Goal: Use online tool/utility: Utilize a website feature to perform a specific function

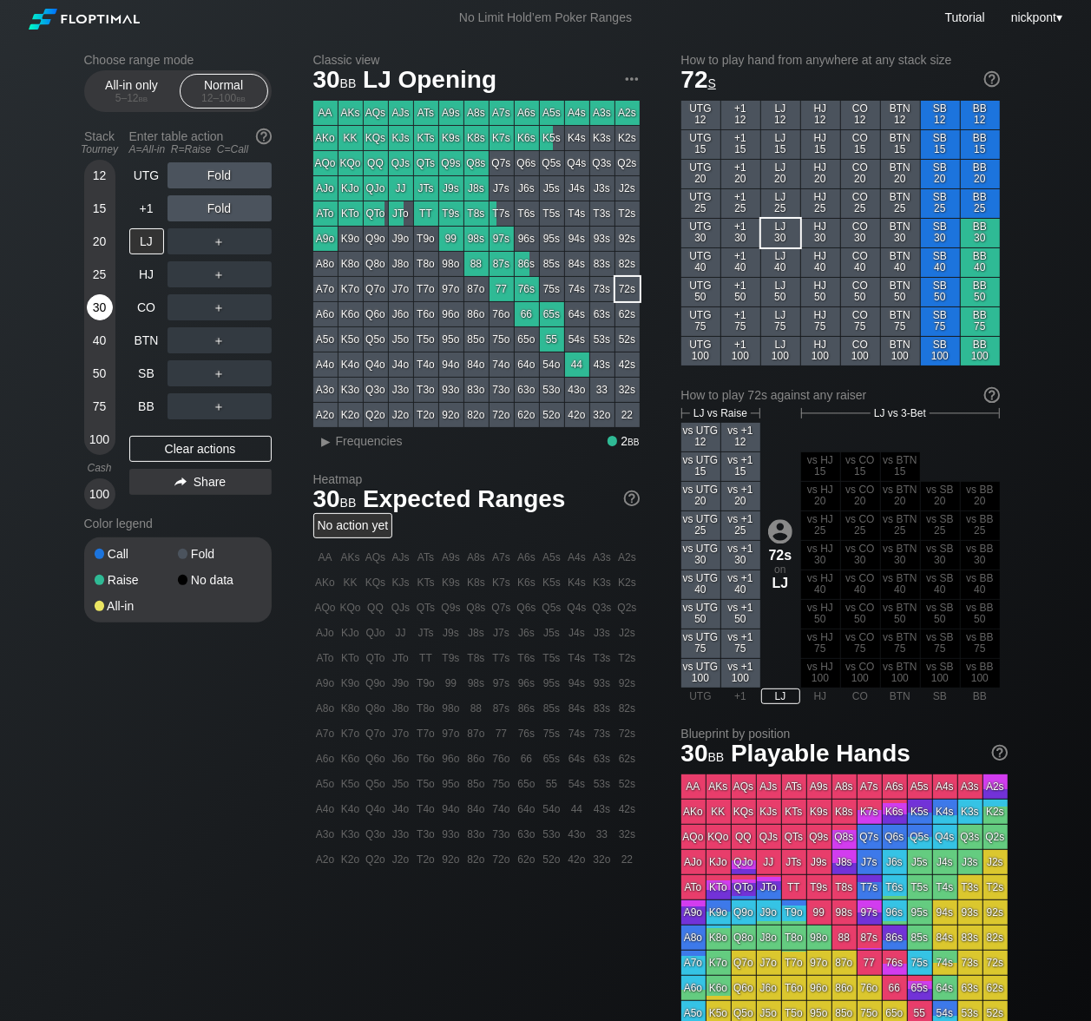
click at [102, 313] on div "30" at bounding box center [100, 307] width 26 height 26
click at [181, 442] on div "Clear actions" at bounding box center [200, 449] width 142 height 26
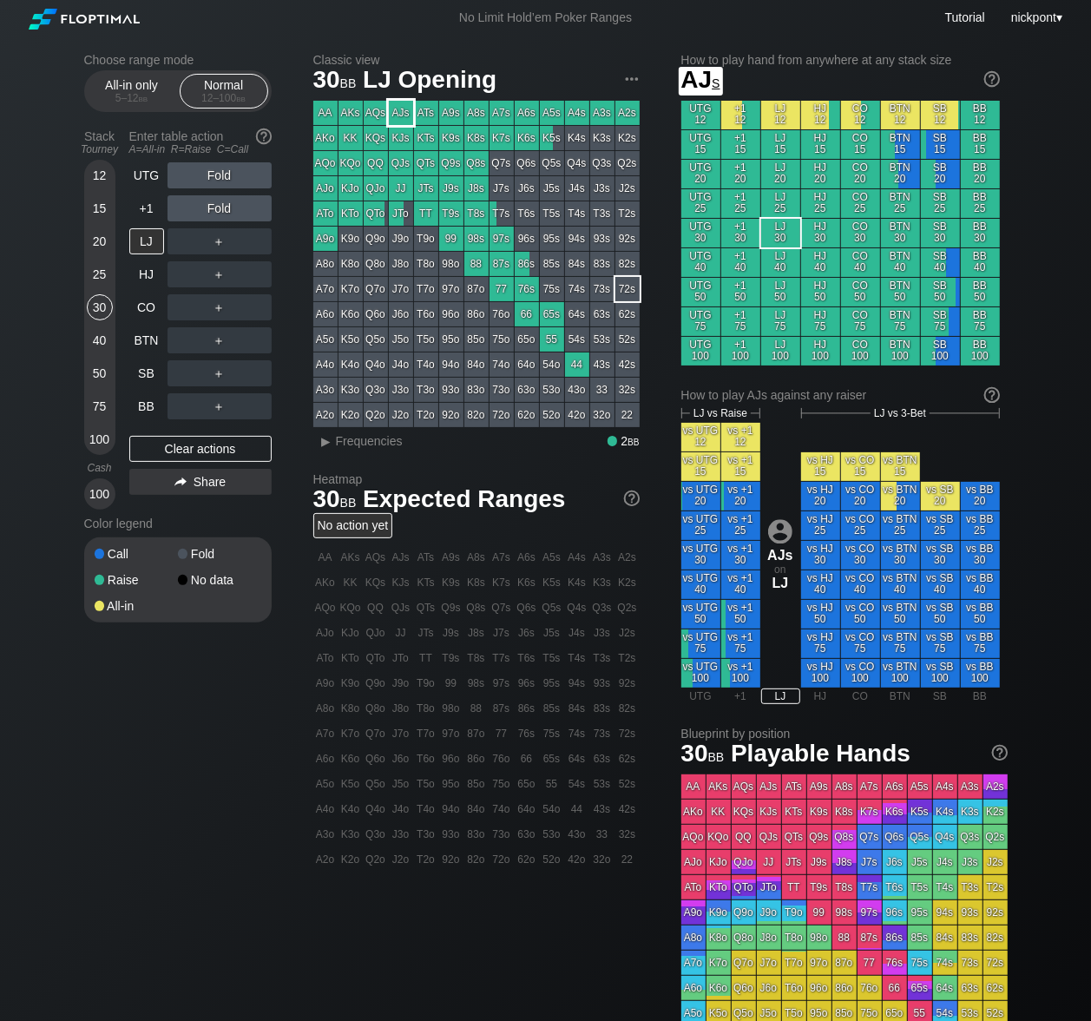
click at [399, 114] on div "AJs" at bounding box center [401, 113] width 24 height 24
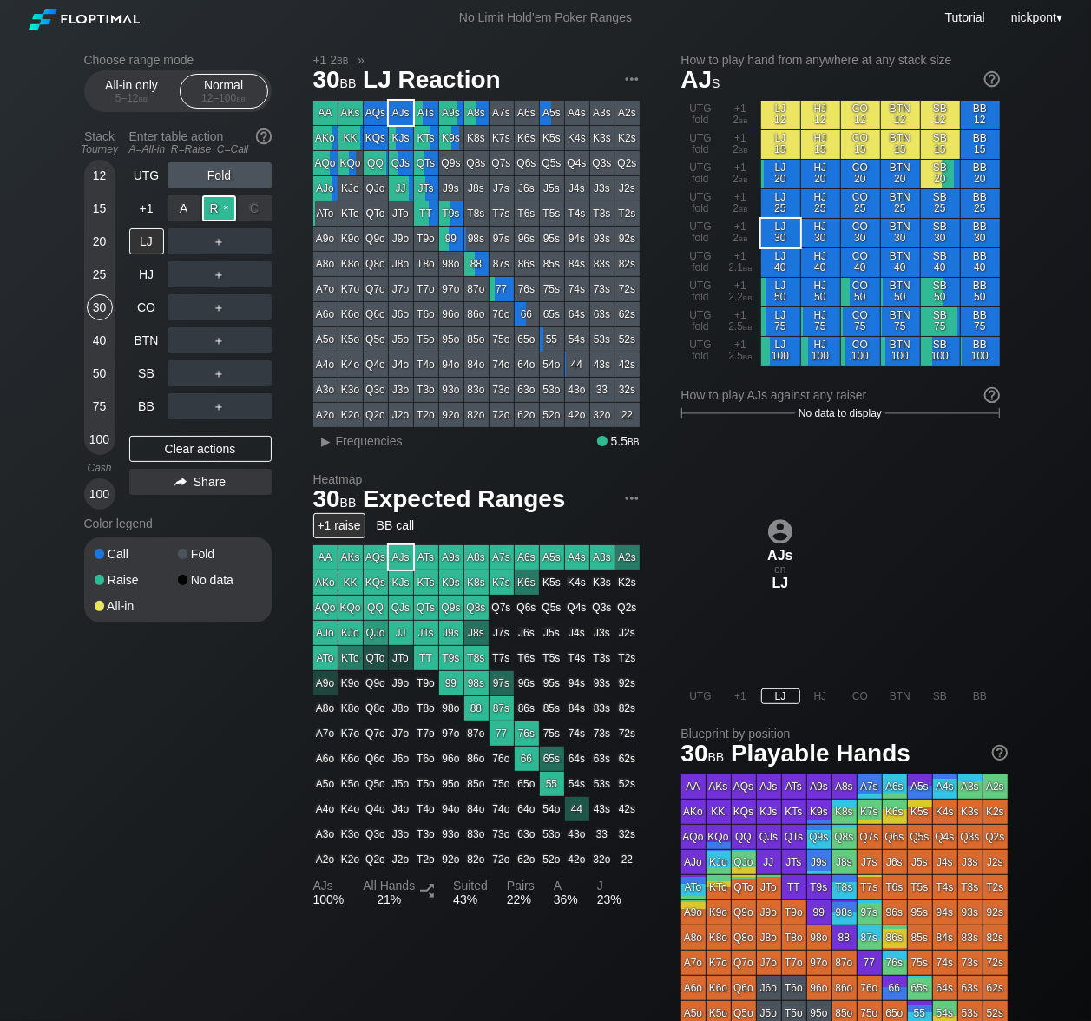
click at [227, 209] on div "R ✕" at bounding box center [219, 208] width 34 height 26
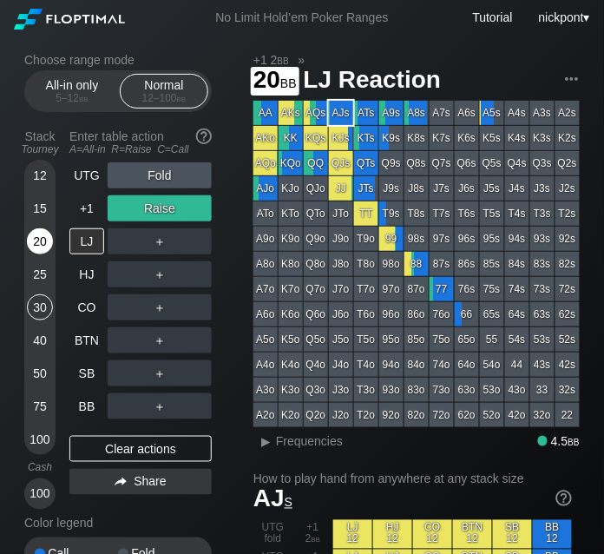
click at [42, 241] on div "20" at bounding box center [40, 241] width 26 height 26
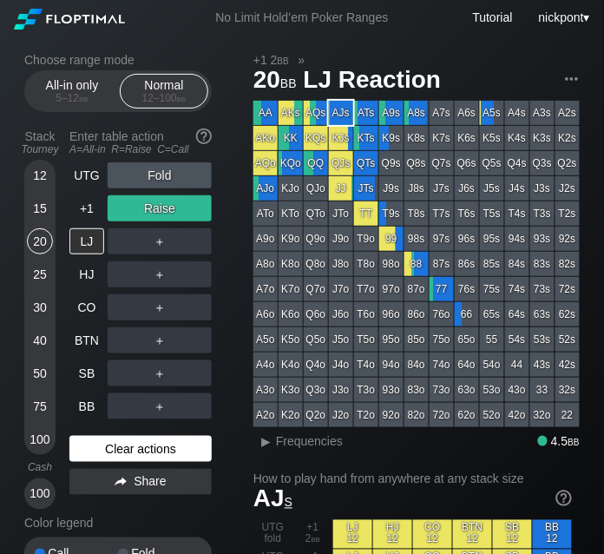
click at [176, 456] on div "Clear actions" at bounding box center [140, 449] width 142 height 26
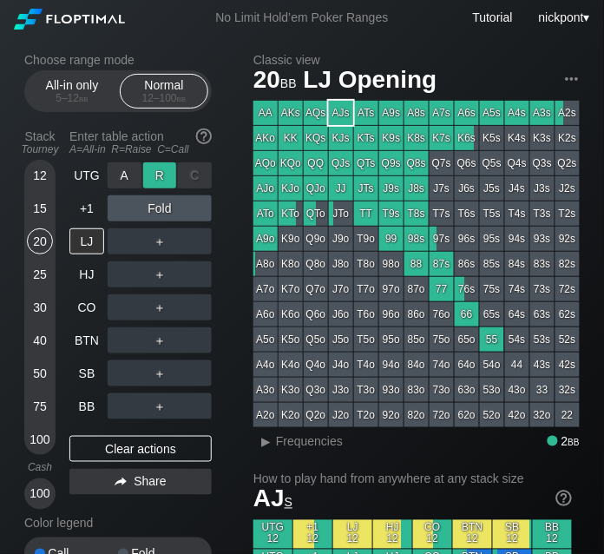
click at [169, 175] on div "R ✕" at bounding box center [160, 175] width 34 height 26
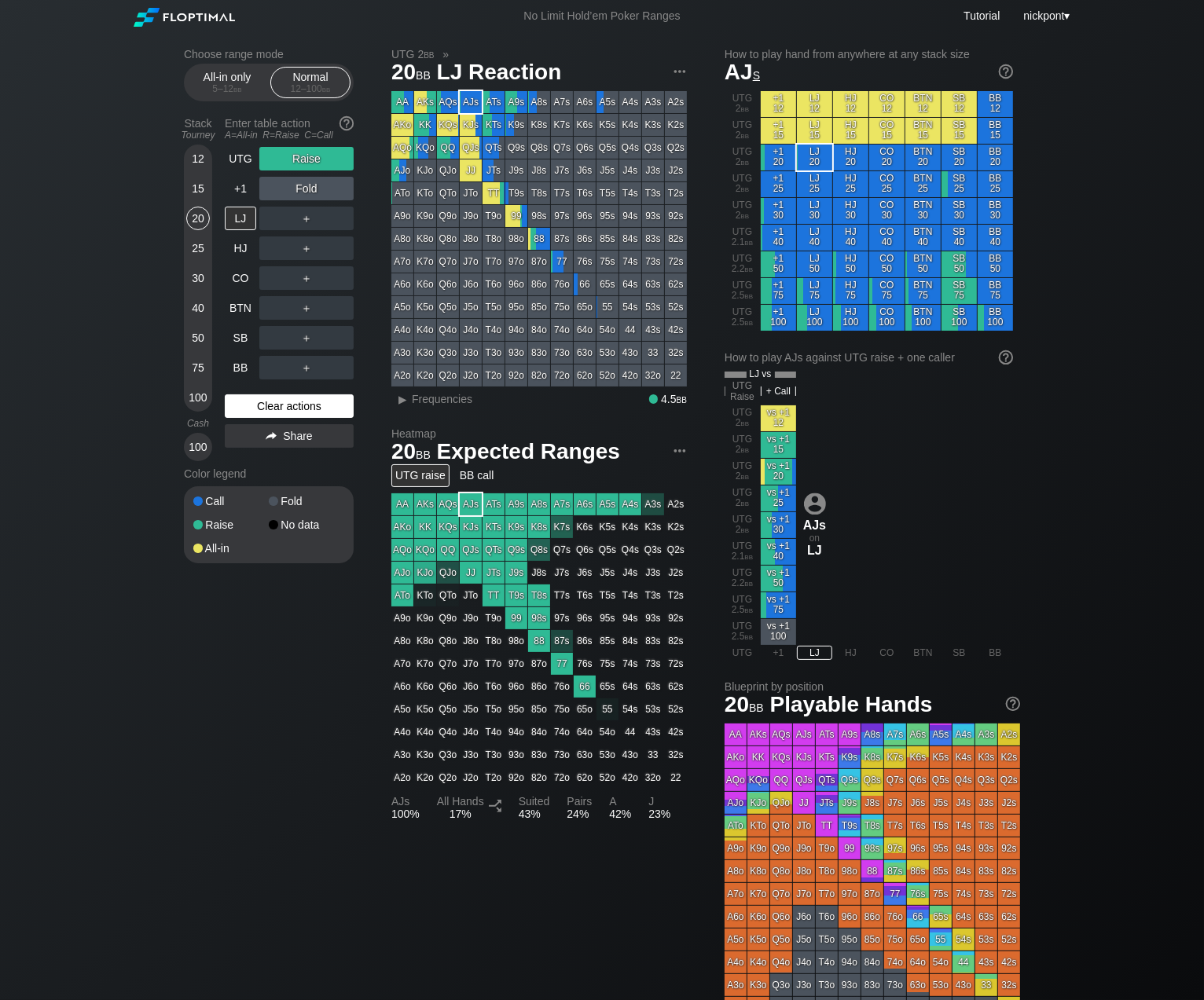
click at [296, 400] on div "Clear actions" at bounding box center [289, 406] width 129 height 24
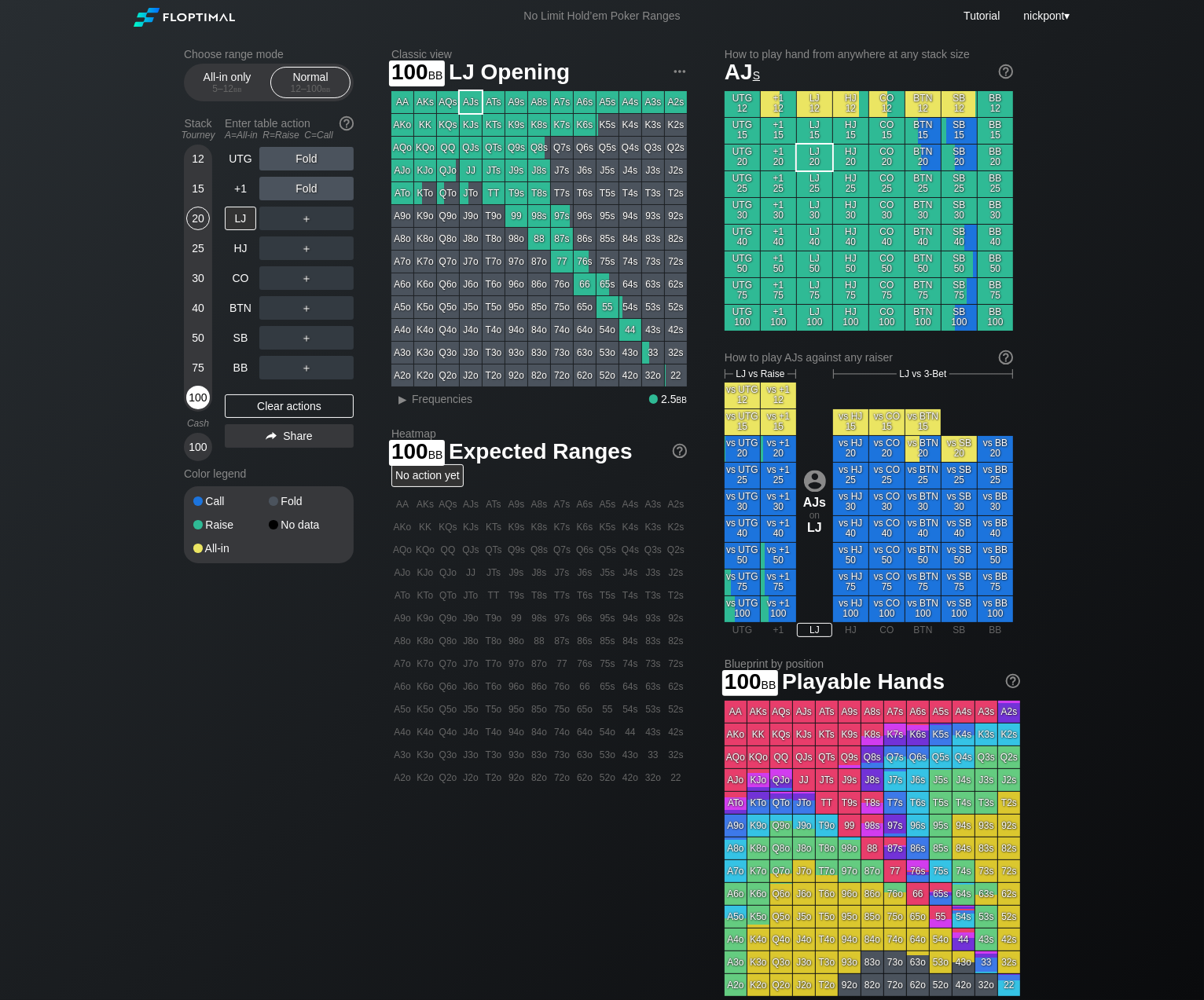
click at [200, 391] on div "100" at bounding box center [198, 397] width 24 height 24
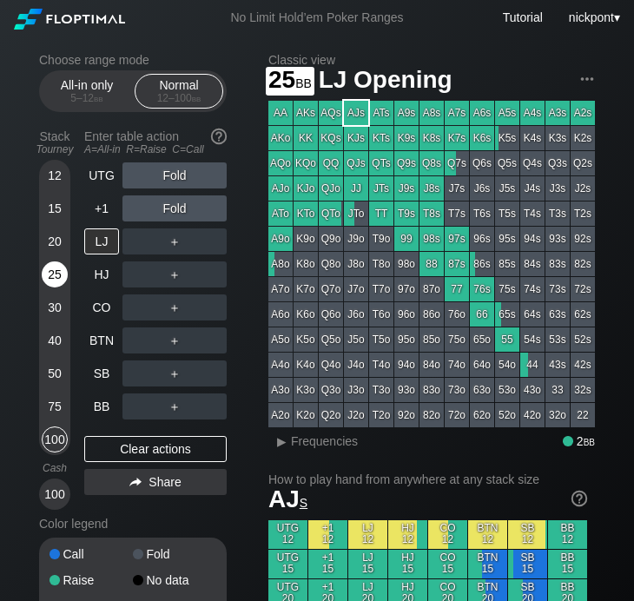
click at [55, 279] on div "25" at bounding box center [55, 274] width 26 height 26
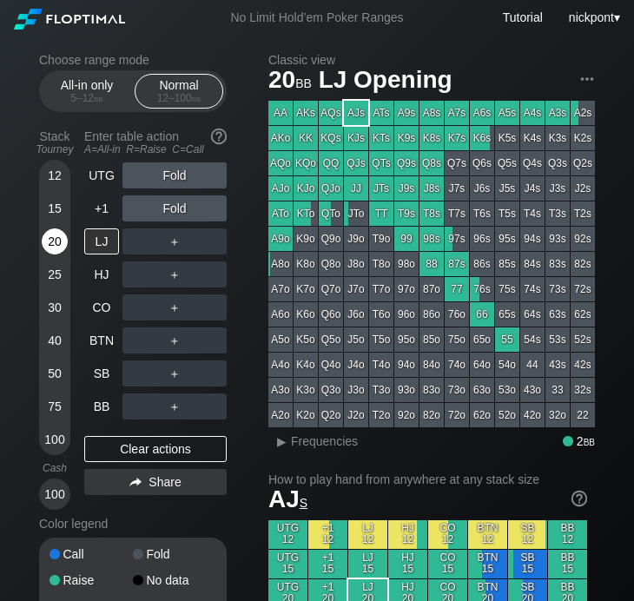
click at [53, 246] on div "20" at bounding box center [55, 241] width 26 height 26
click at [173, 274] on div "R ✕" at bounding box center [175, 274] width 34 height 26
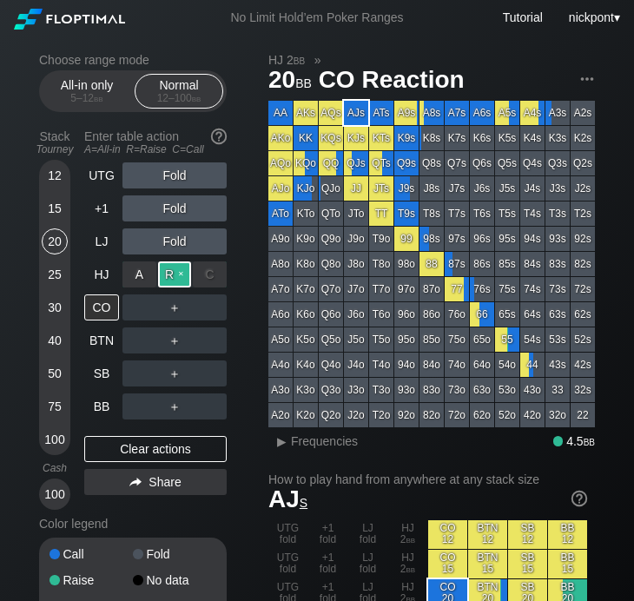
click at [180, 277] on div "R ✕" at bounding box center [175, 274] width 34 height 26
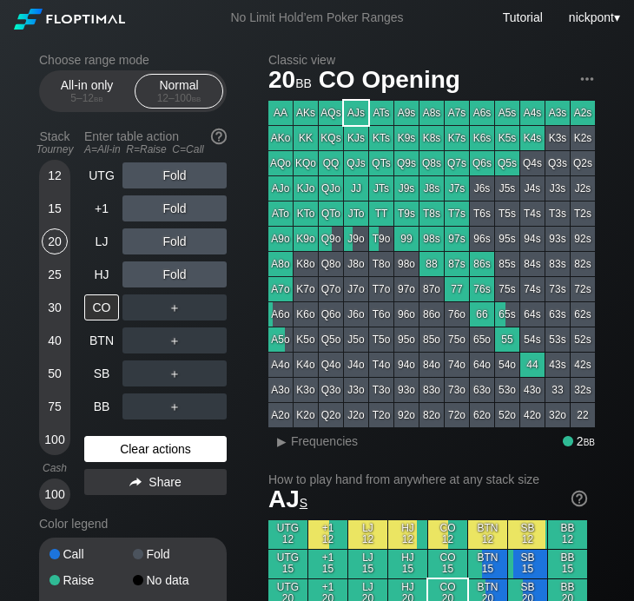
click at [129, 448] on div "Clear actions" at bounding box center [155, 449] width 142 height 26
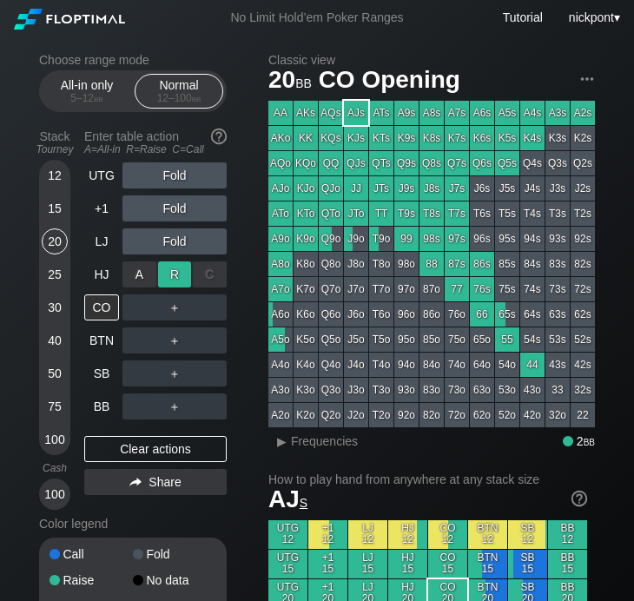
click at [176, 279] on div "R ✕" at bounding box center [175, 274] width 34 height 26
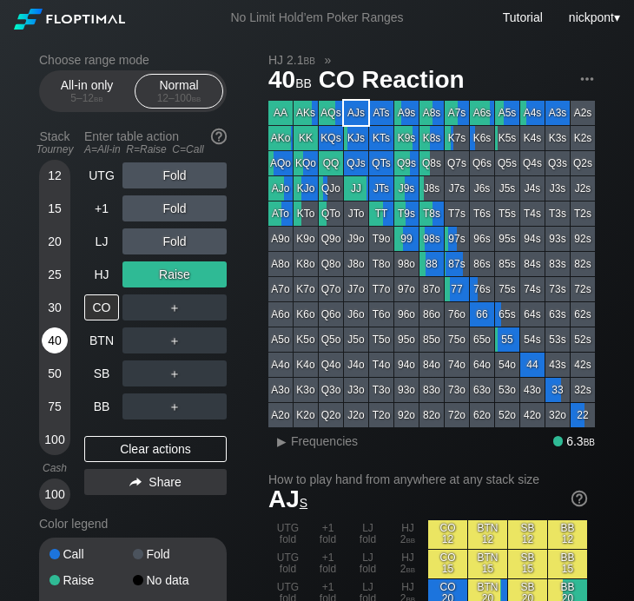
click at [54, 338] on div "40" at bounding box center [55, 340] width 26 height 26
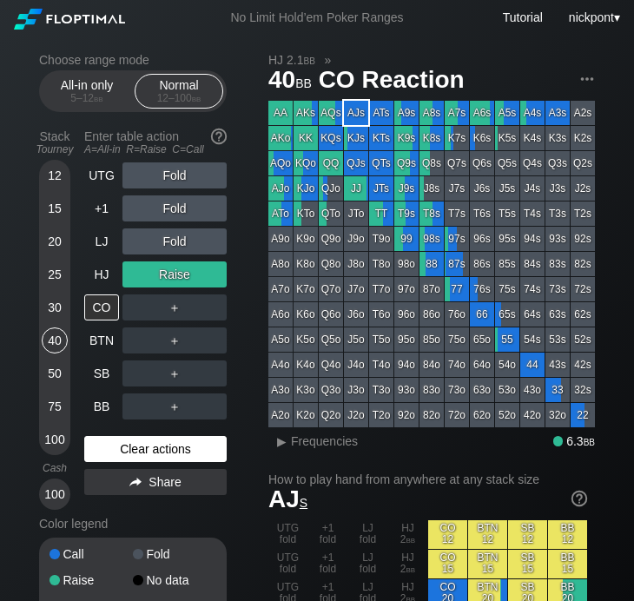
click at [132, 438] on div "Clear actions" at bounding box center [155, 449] width 142 height 26
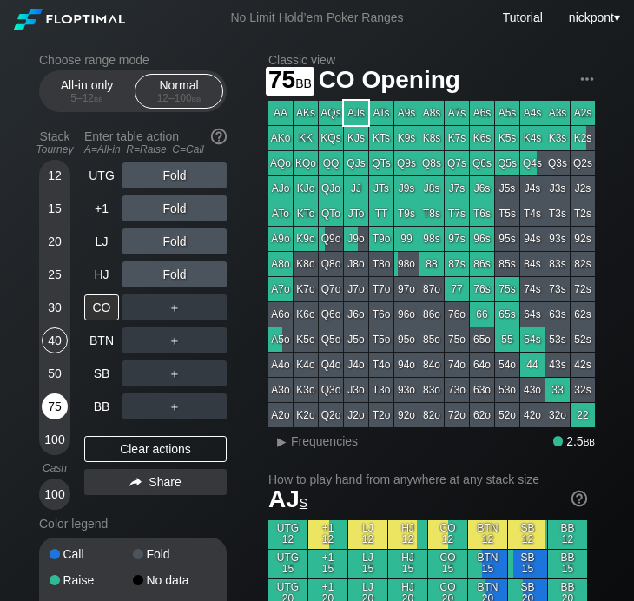
click at [53, 405] on div "75" at bounding box center [55, 406] width 26 height 26
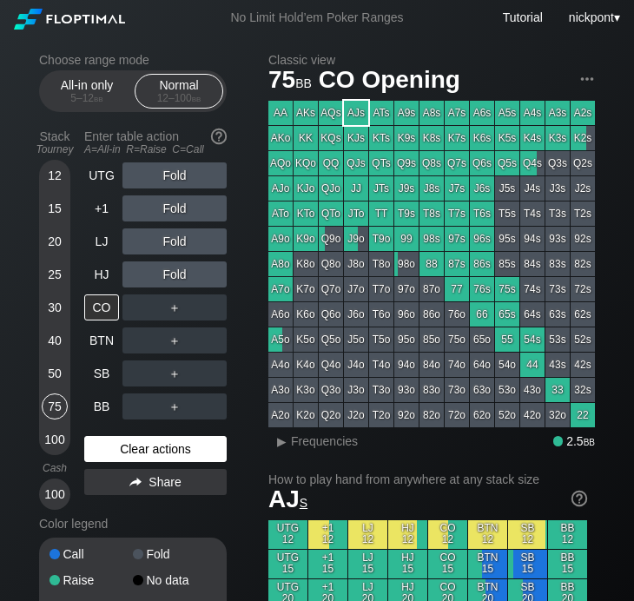
click at [122, 445] on div "Clear actions" at bounding box center [155, 449] width 142 height 26
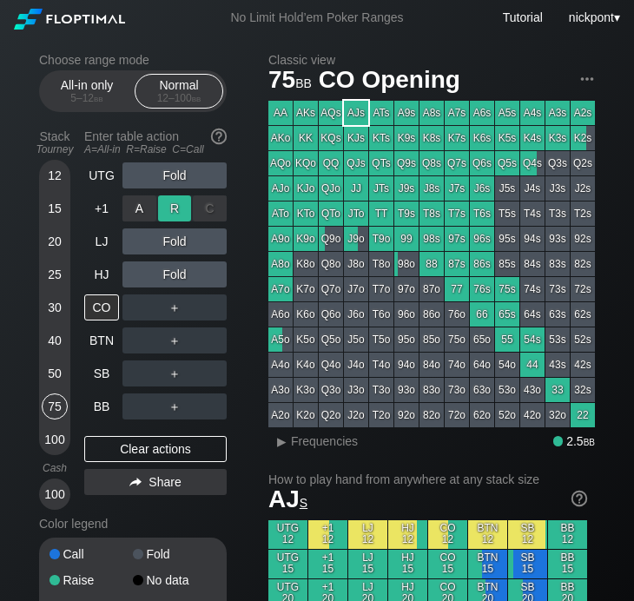
click at [168, 210] on div "R ✕" at bounding box center [175, 208] width 34 height 26
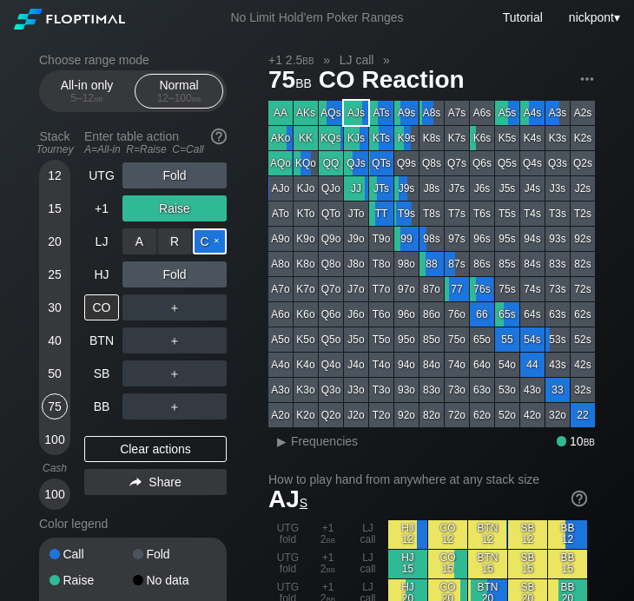
click at [201, 244] on div "C ✕" at bounding box center [210, 241] width 34 height 26
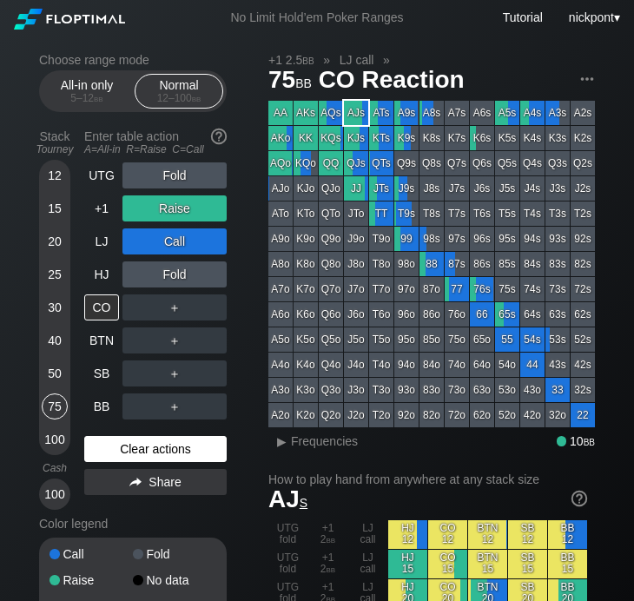
click at [114, 451] on div "Clear actions" at bounding box center [155, 449] width 142 height 26
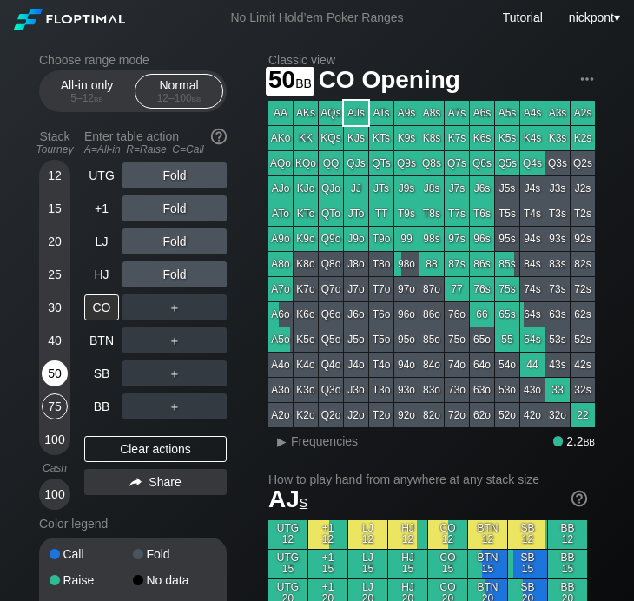
click at [55, 375] on div "50" at bounding box center [55, 373] width 26 height 26
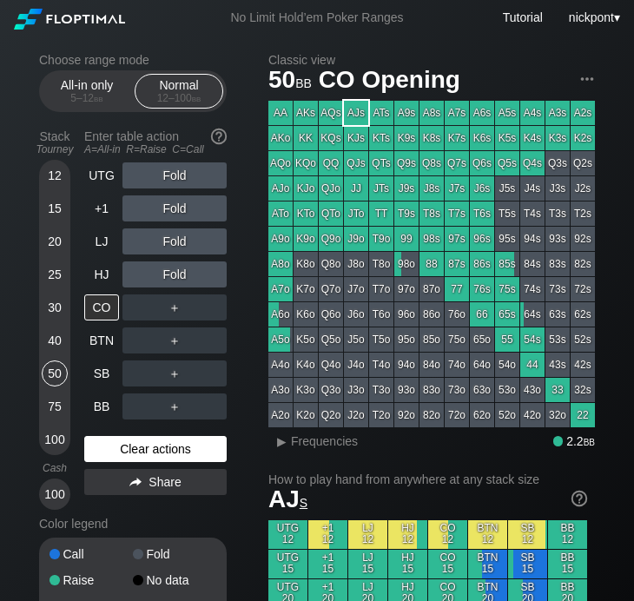
click at [142, 452] on div "Clear actions" at bounding box center [155, 449] width 142 height 26
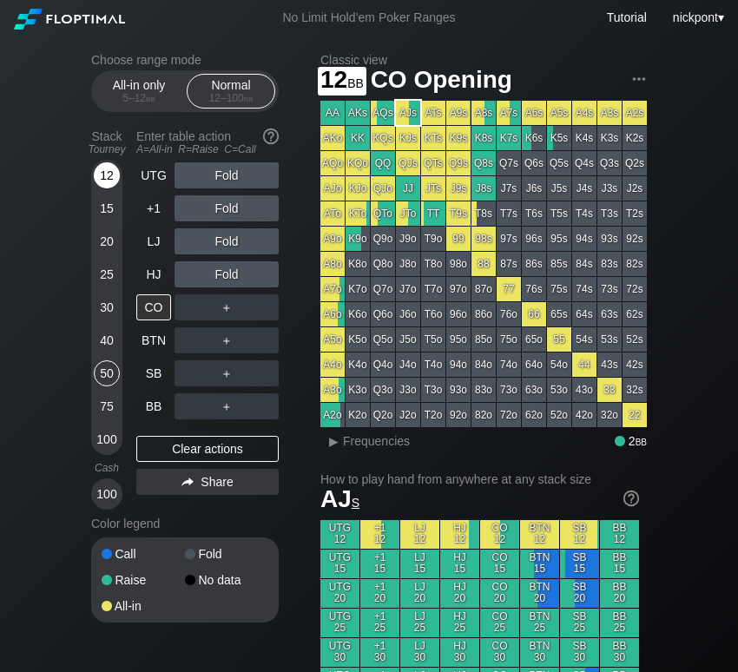
click at [102, 176] on div "12" at bounding box center [107, 175] width 26 height 26
click at [109, 173] on div "12" at bounding box center [107, 175] width 26 height 26
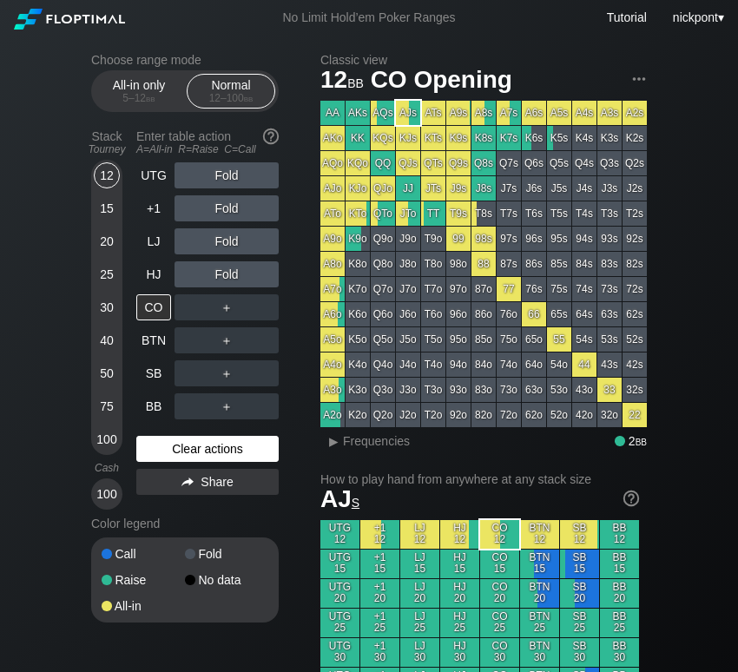
click at [201, 447] on div "Clear actions" at bounding box center [207, 449] width 142 height 26
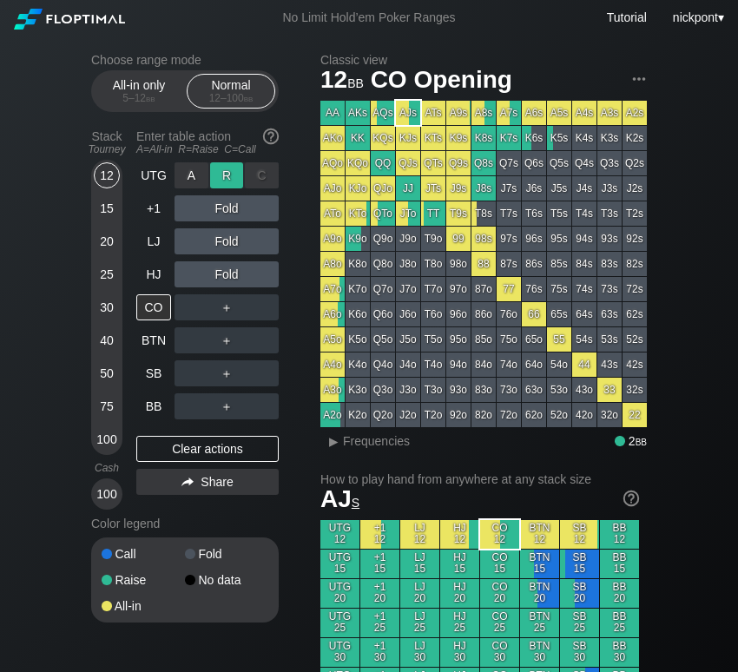
click at [234, 173] on div "R ✕" at bounding box center [227, 175] width 34 height 26
click at [233, 175] on div "R ✕" at bounding box center [227, 175] width 34 height 26
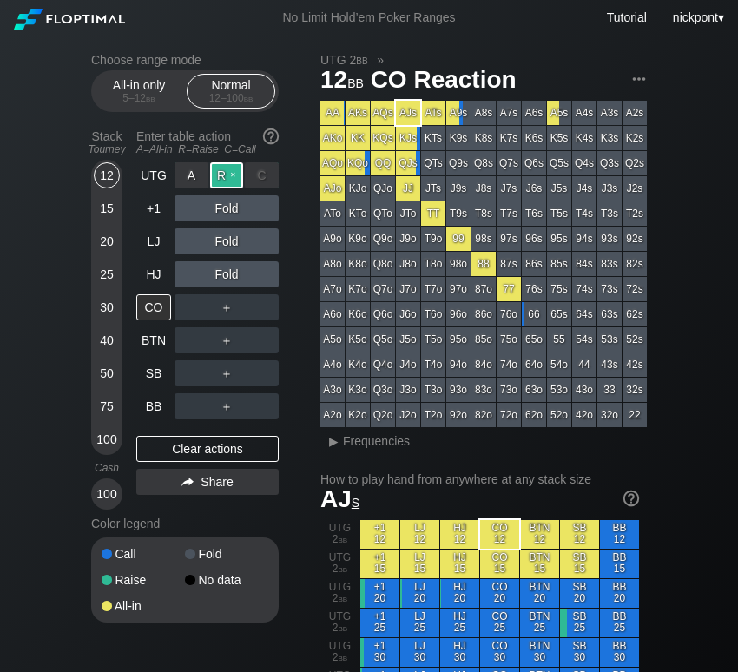
click at [235, 174] on div "R ✕" at bounding box center [227, 175] width 34 height 26
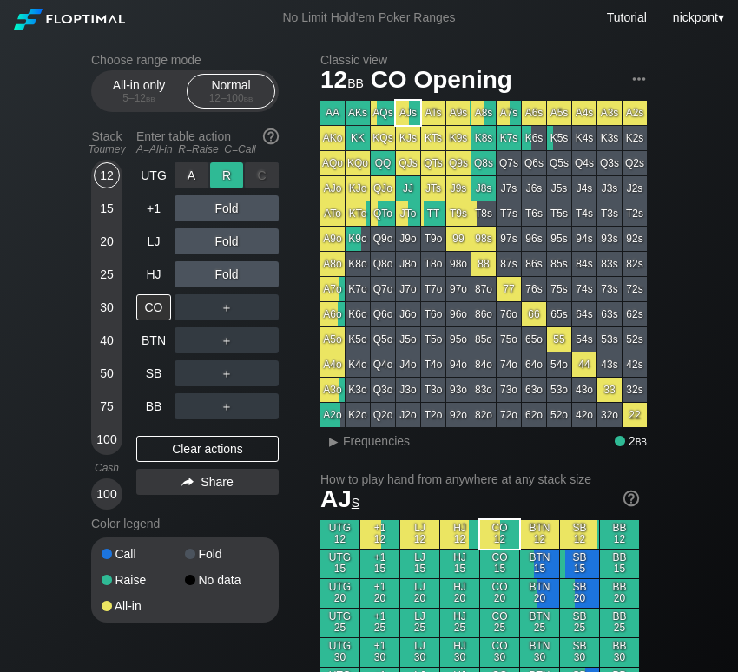
click at [230, 175] on div "R ✕" at bounding box center [227, 175] width 34 height 26
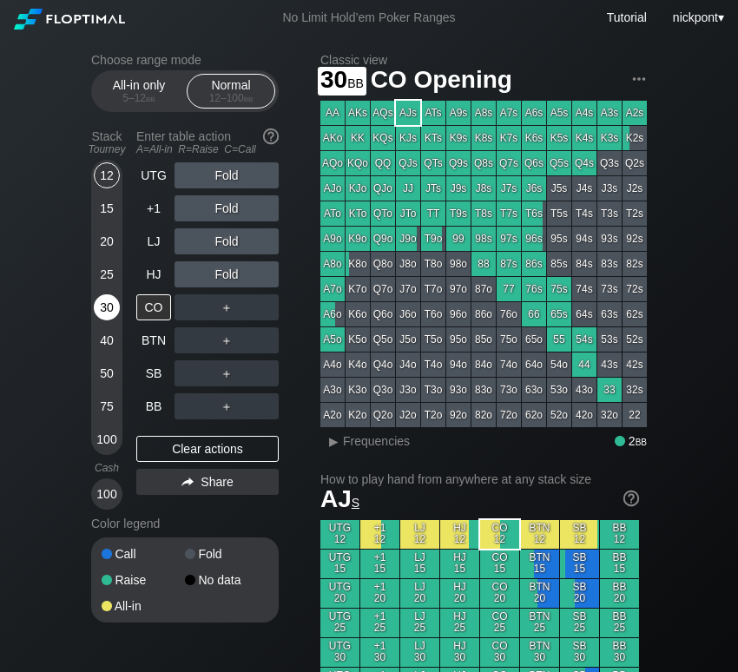
click at [112, 316] on div "30" at bounding box center [107, 307] width 26 height 26
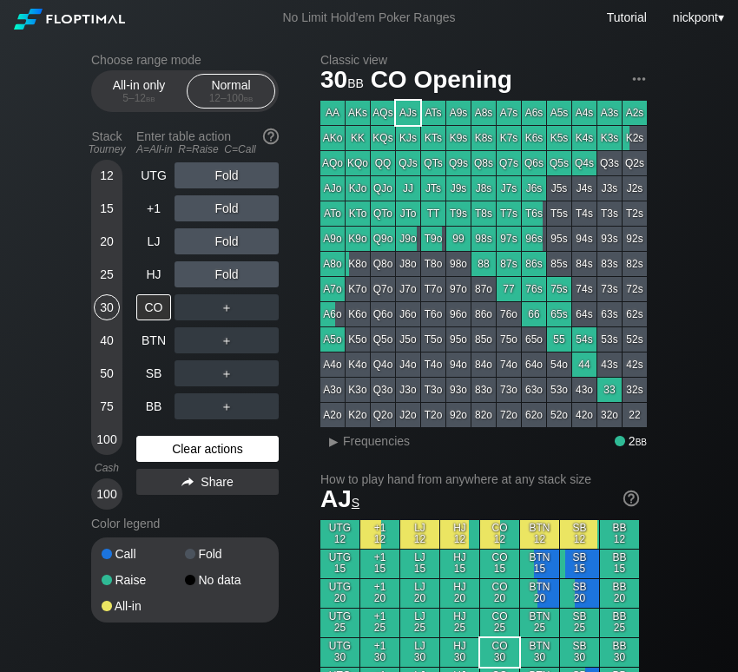
click at [192, 441] on div "Clear actions" at bounding box center [207, 449] width 142 height 26
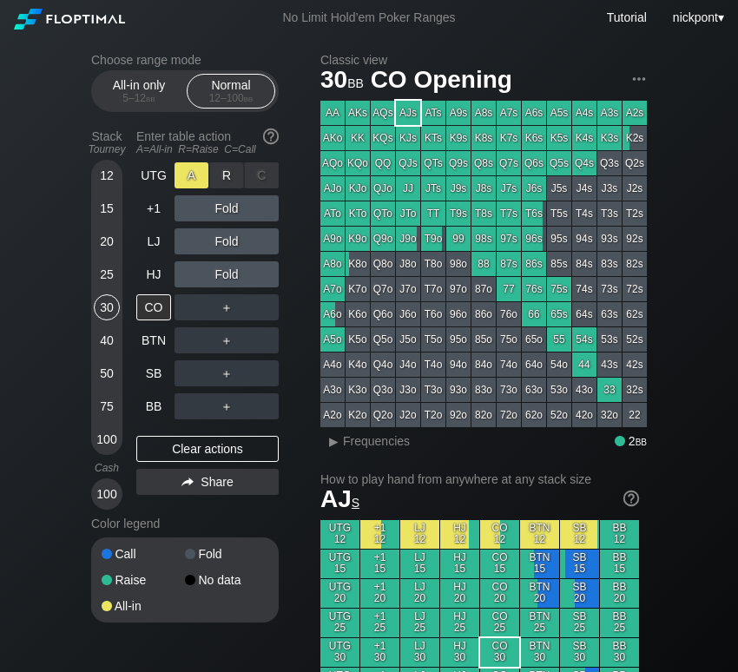
click at [190, 182] on div "A ✕" at bounding box center [192, 175] width 34 height 26
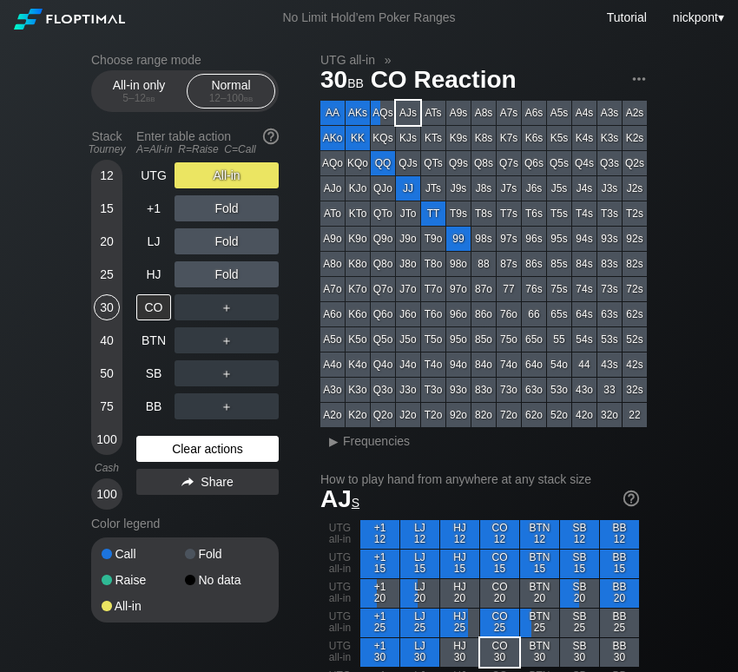
click at [214, 449] on div "Clear actions" at bounding box center [207, 449] width 142 height 26
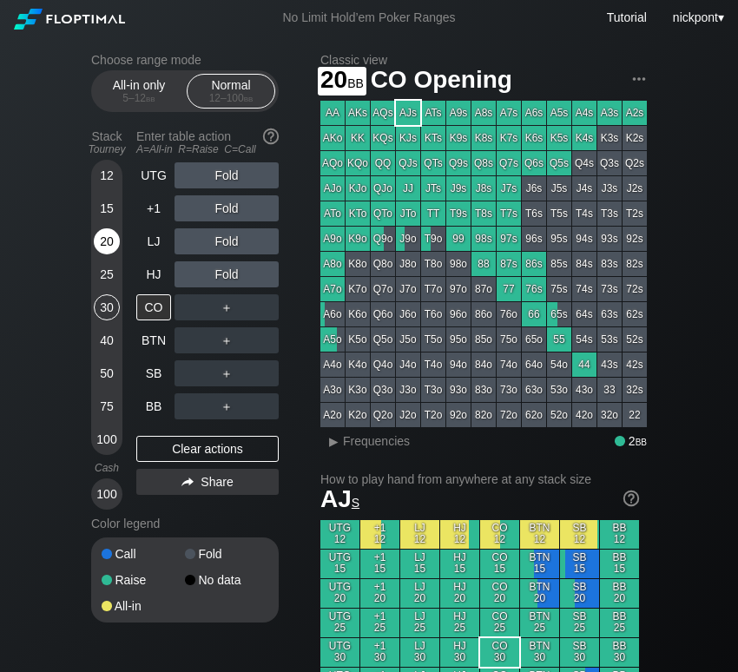
click at [110, 236] on div "20" at bounding box center [107, 241] width 26 height 26
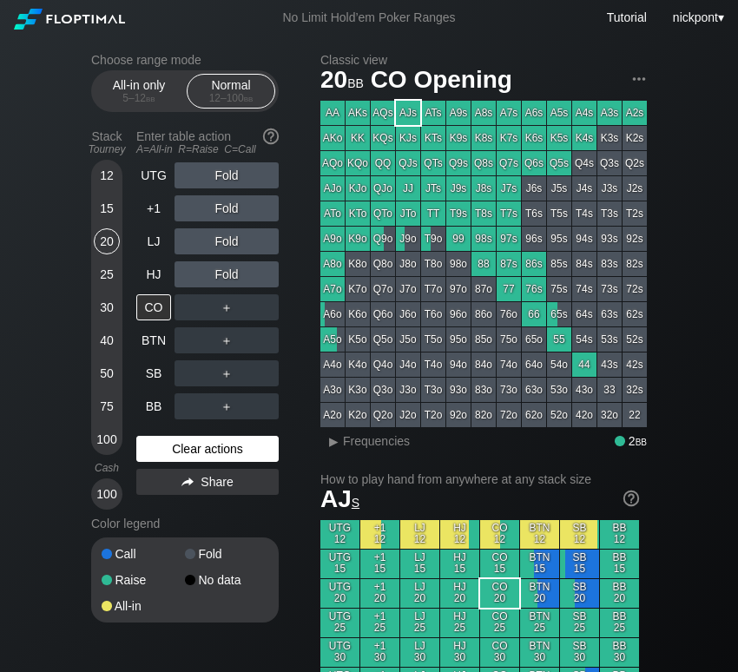
click at [175, 457] on div "Clear actions" at bounding box center [207, 449] width 142 height 26
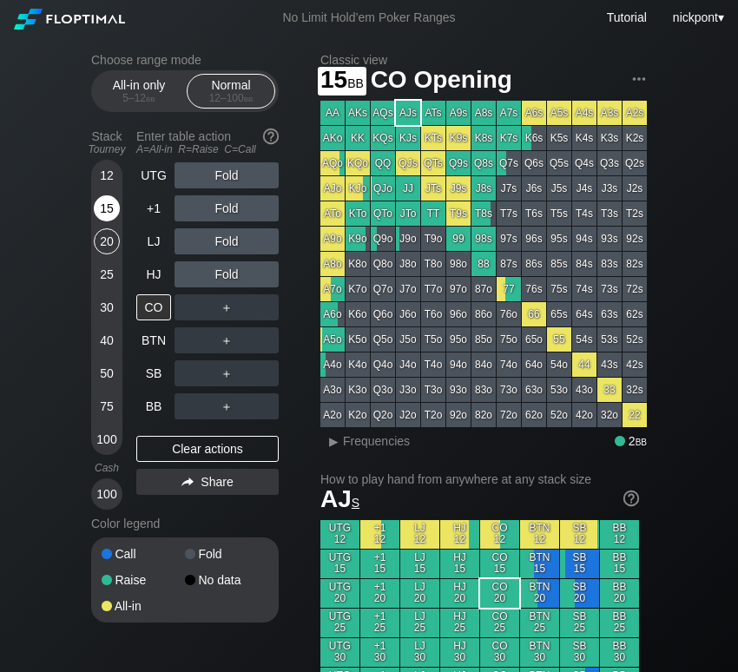
click at [106, 211] on div "15" at bounding box center [107, 208] width 26 height 26
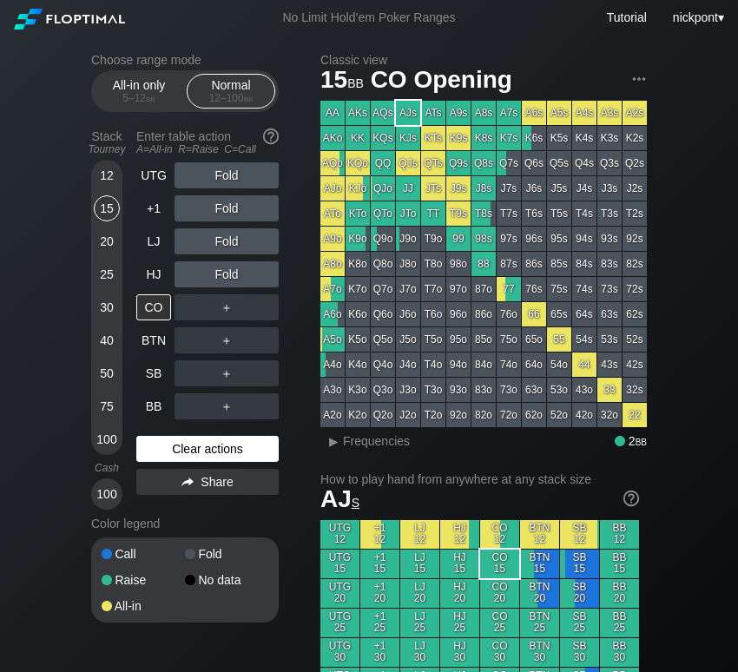
click at [221, 451] on div "Clear actions" at bounding box center [207, 449] width 142 height 26
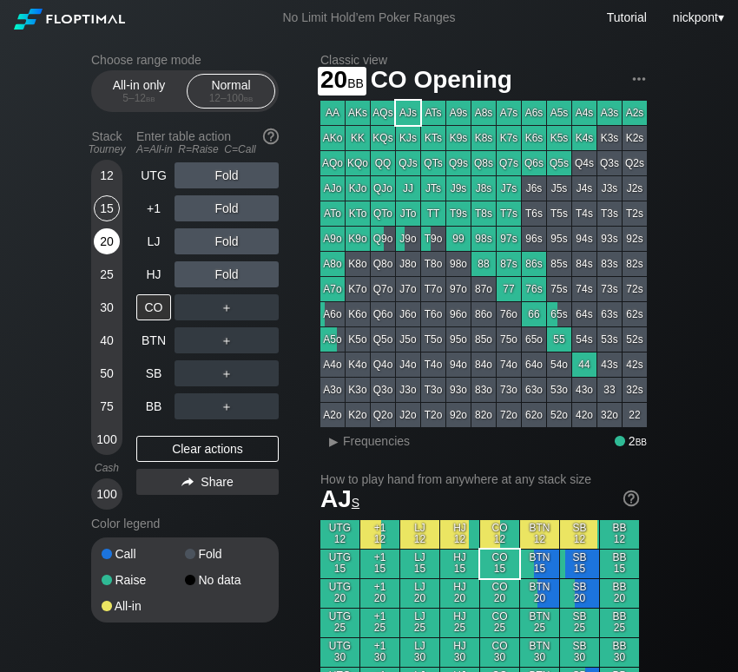
click at [102, 246] on div "20" at bounding box center [107, 241] width 26 height 26
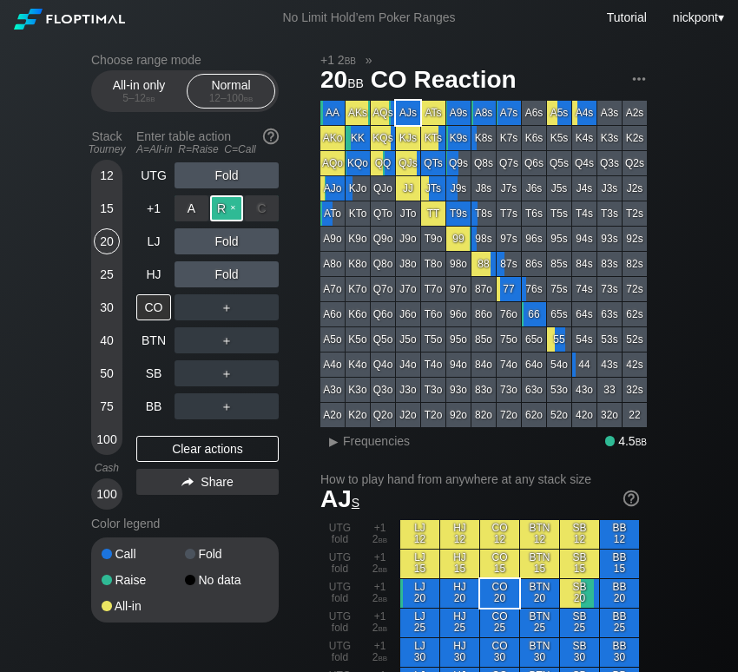
click at [221, 208] on div "R ✕" at bounding box center [227, 208] width 34 height 26
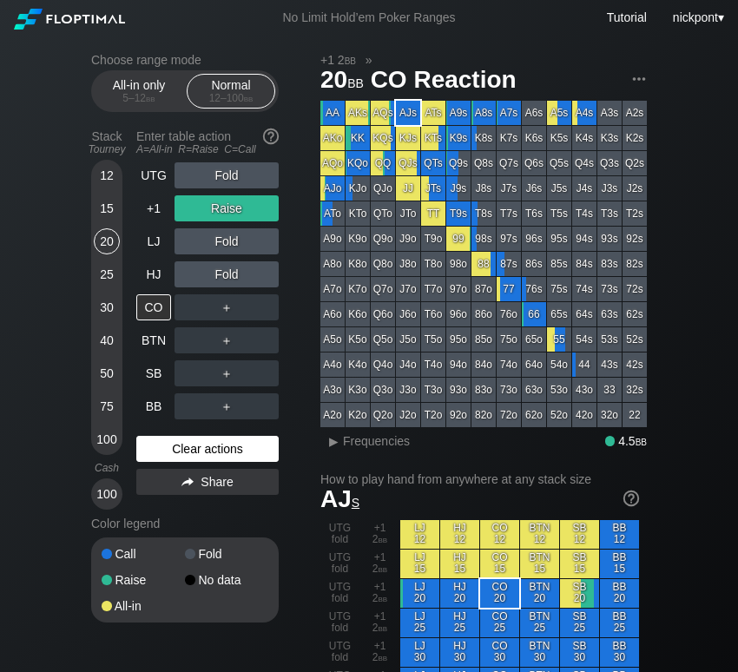
click at [208, 452] on div "Clear actions" at bounding box center [207, 449] width 142 height 26
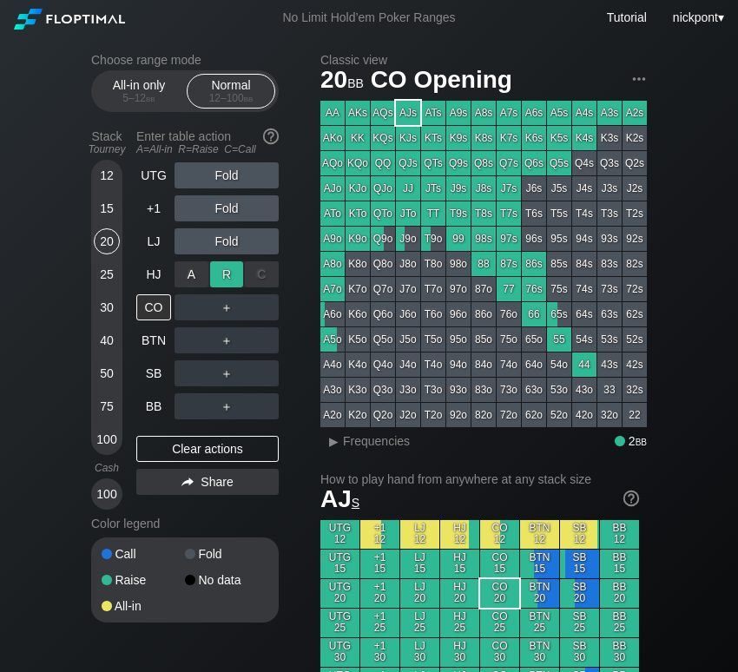
click at [228, 272] on div "R ✕" at bounding box center [227, 274] width 34 height 26
click at [235, 272] on div "R ✕" at bounding box center [227, 274] width 34 height 26
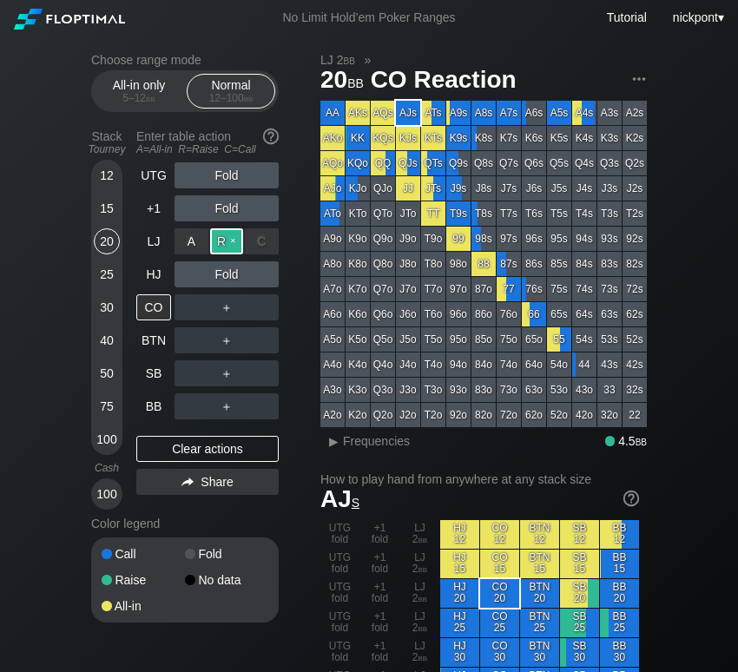
click at [235, 244] on div "R ✕" at bounding box center [227, 241] width 34 height 26
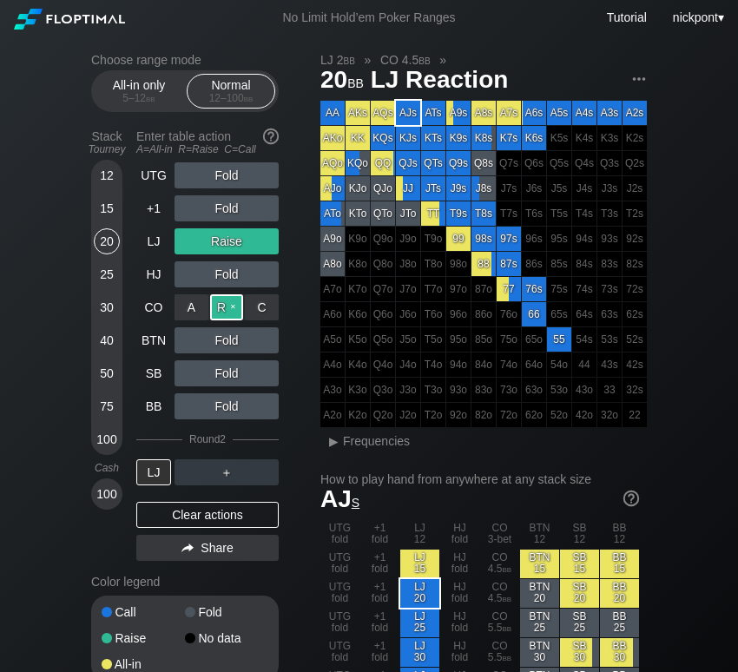
click at [223, 309] on div "R ✕" at bounding box center [227, 307] width 34 height 26
click at [225, 477] on div "R ✕" at bounding box center [227, 472] width 34 height 26
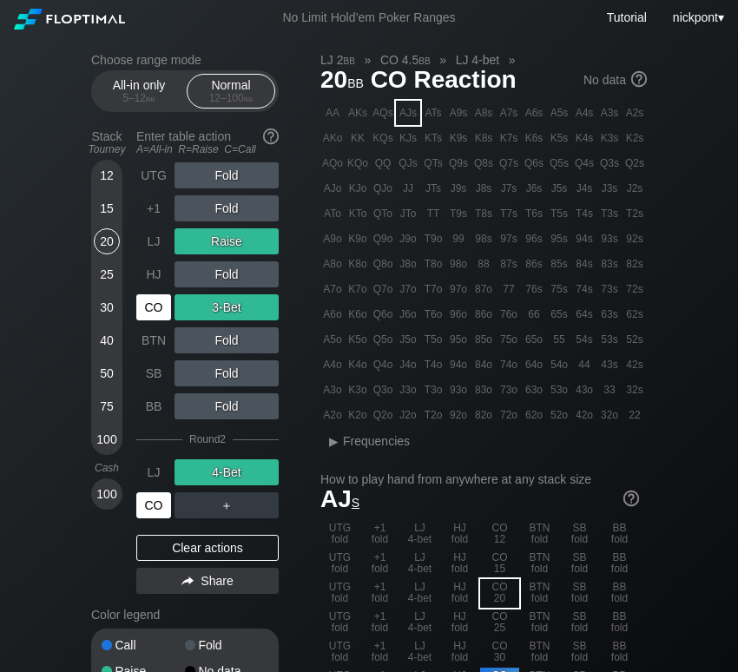
click at [157, 504] on div "CO" at bounding box center [153, 505] width 35 height 26
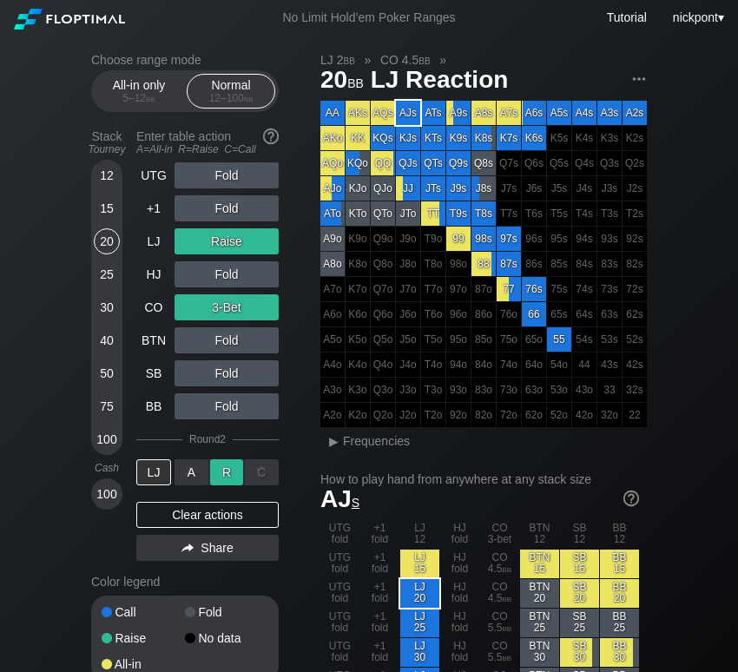
click at [231, 473] on div "R ✕" at bounding box center [227, 472] width 34 height 26
click at [205, 474] on div "A ✕" at bounding box center [192, 472] width 34 height 26
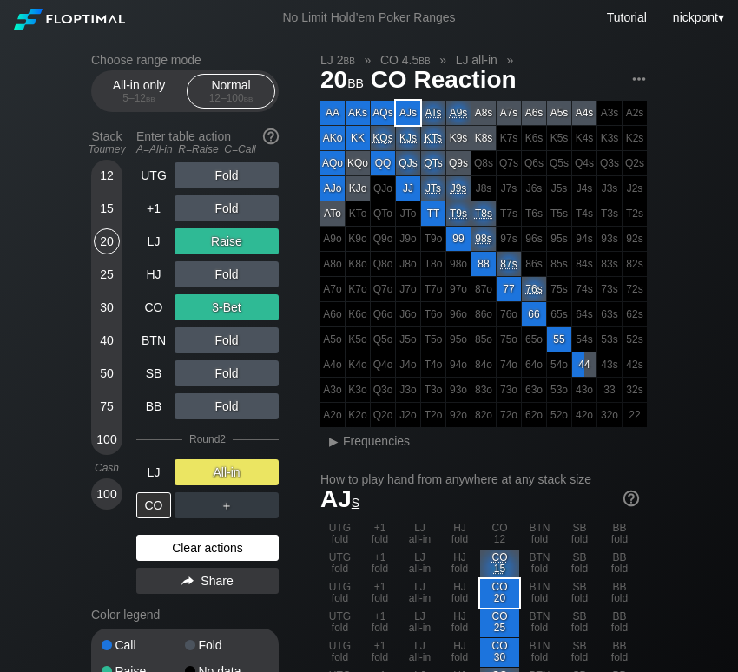
click at [188, 547] on div "Clear actions" at bounding box center [207, 548] width 142 height 26
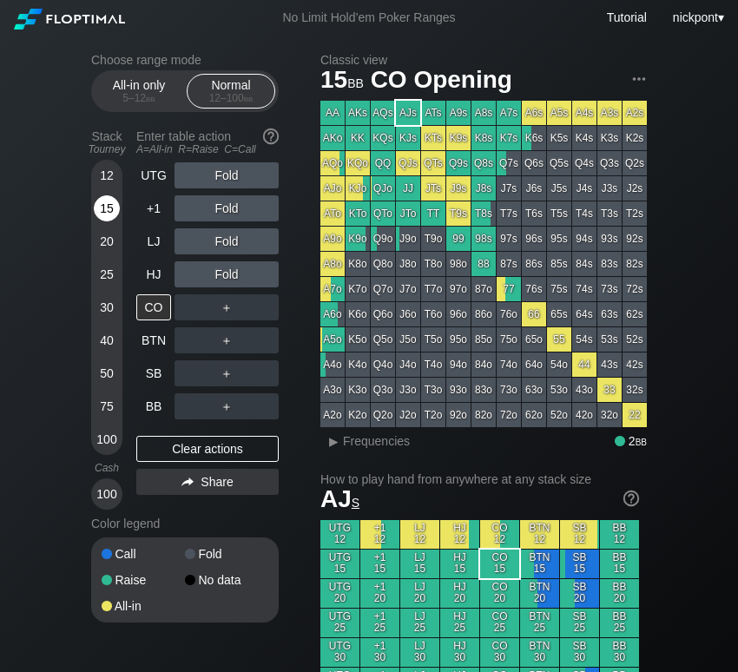
click at [103, 207] on div "15" at bounding box center [107, 208] width 26 height 26
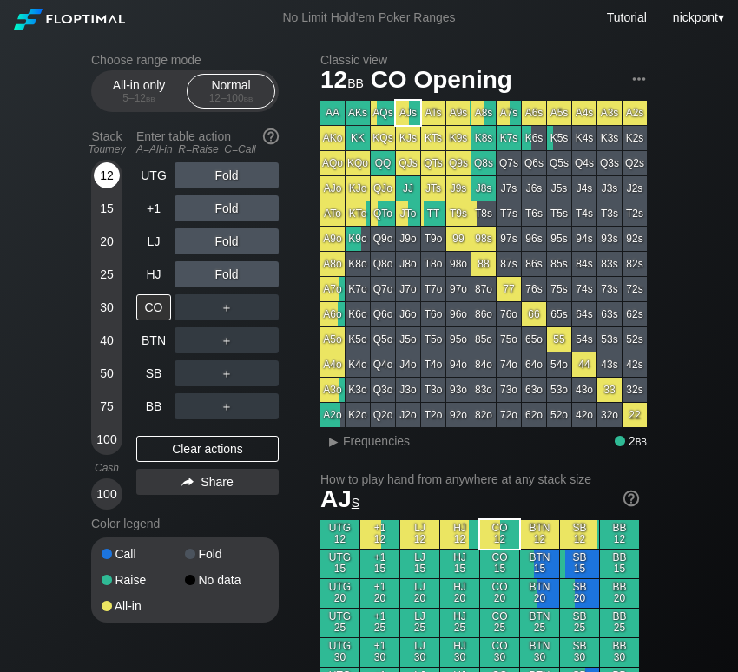
click at [106, 178] on div "12" at bounding box center [107, 175] width 26 height 26
click at [205, 458] on div "Clear actions" at bounding box center [207, 449] width 142 height 26
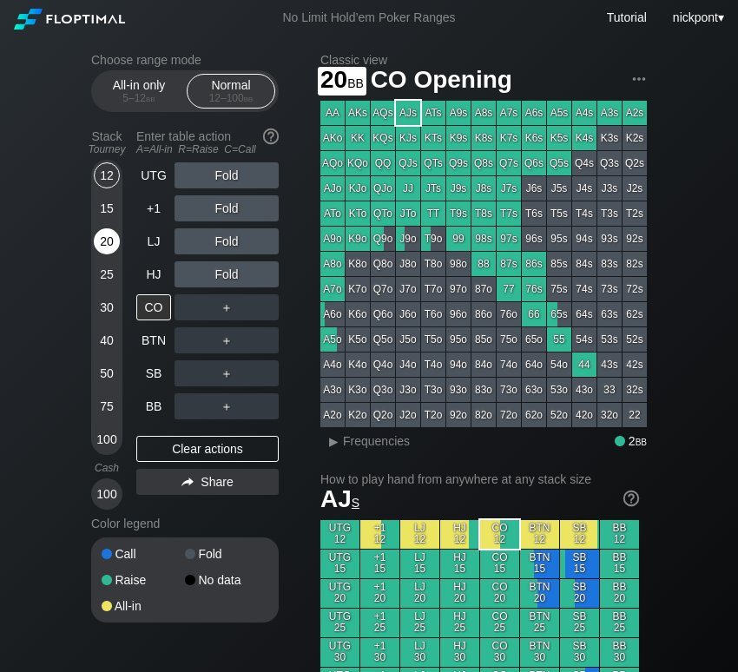
click at [107, 239] on div "20" at bounding box center [107, 241] width 26 height 26
click at [108, 243] on div "20" at bounding box center [107, 241] width 26 height 26
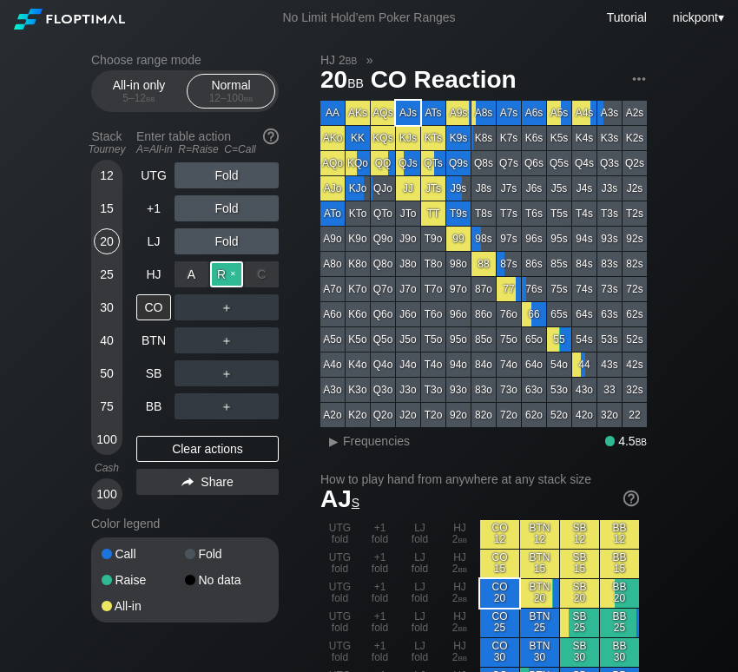
click at [223, 274] on div "R ✕" at bounding box center [227, 274] width 34 height 26
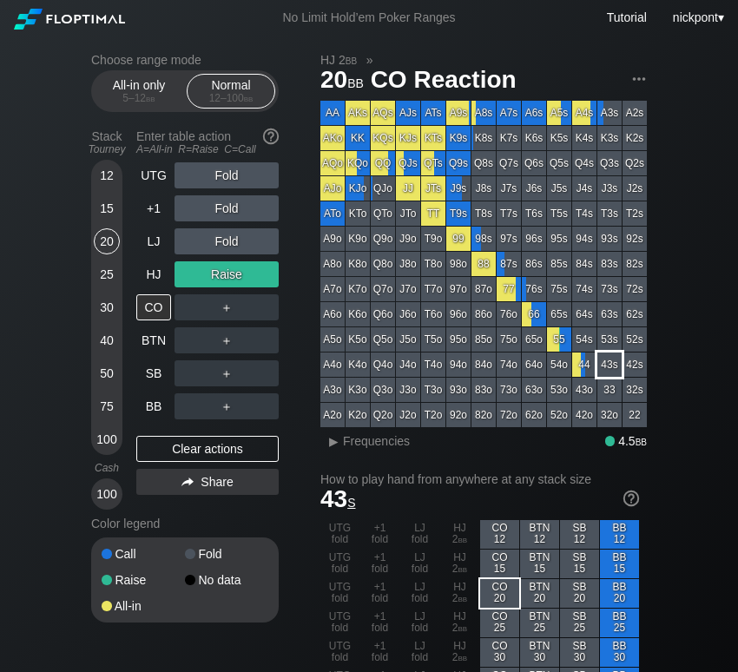
click at [606, 360] on div "43s" at bounding box center [609, 365] width 24 height 24
click at [339, 447] on div "▸" at bounding box center [333, 441] width 23 height 21
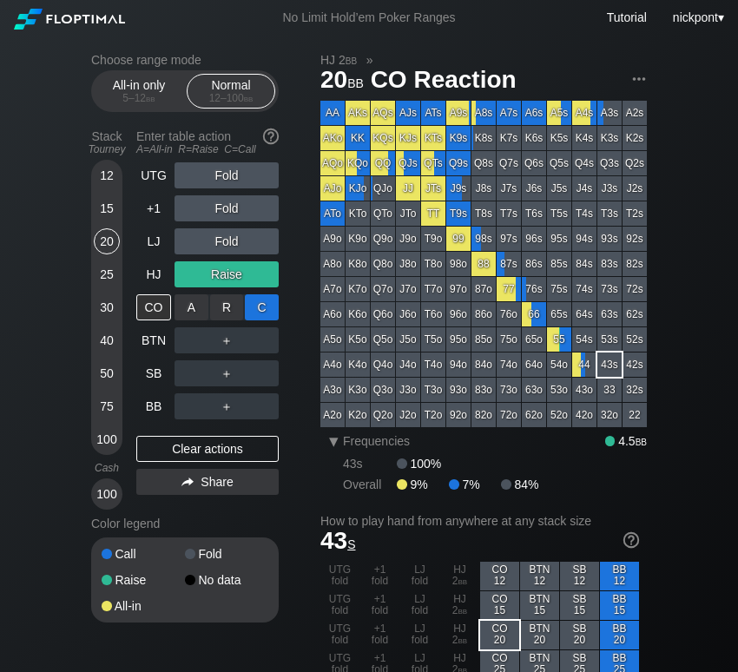
click at [263, 307] on div "C ✕" at bounding box center [262, 307] width 34 height 26
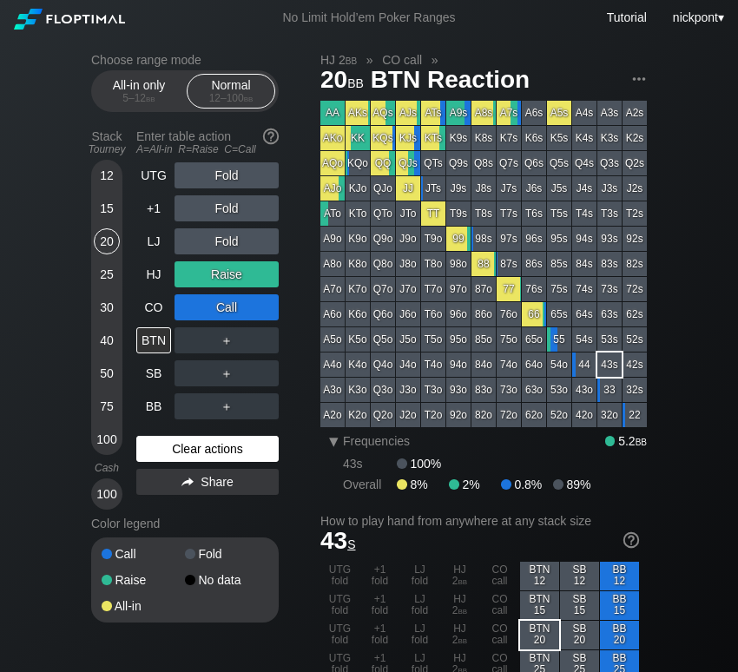
click at [243, 450] on div "Clear actions" at bounding box center [207, 449] width 142 height 26
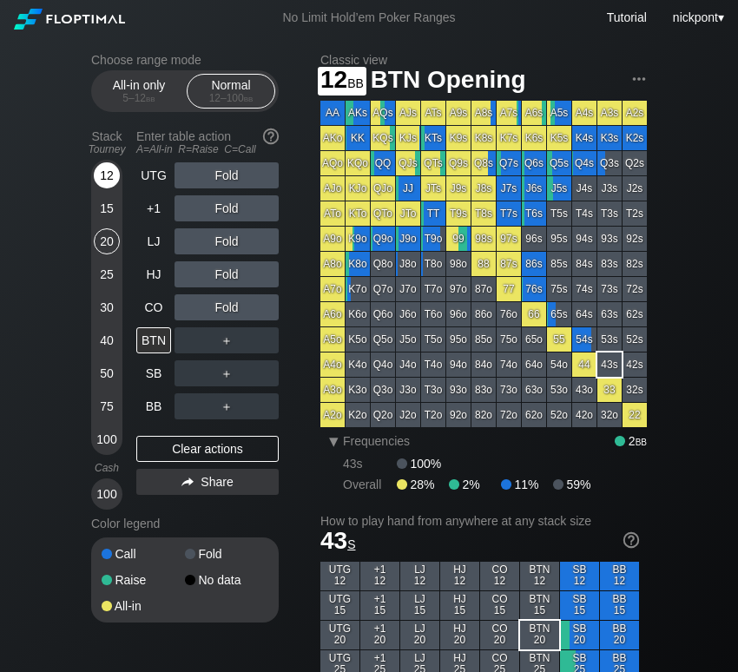
click at [115, 172] on div "12" at bounding box center [107, 175] width 26 height 26
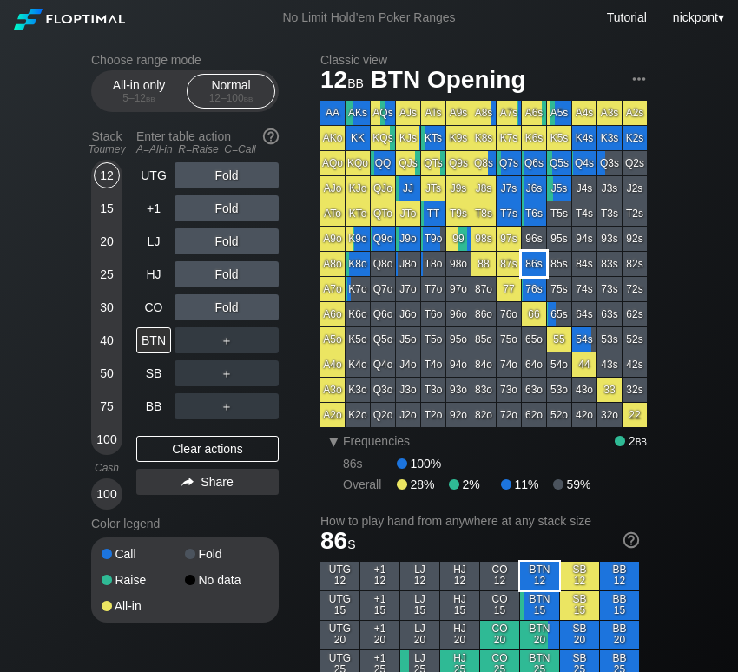
click at [535, 264] on div "86s" at bounding box center [534, 264] width 24 height 24
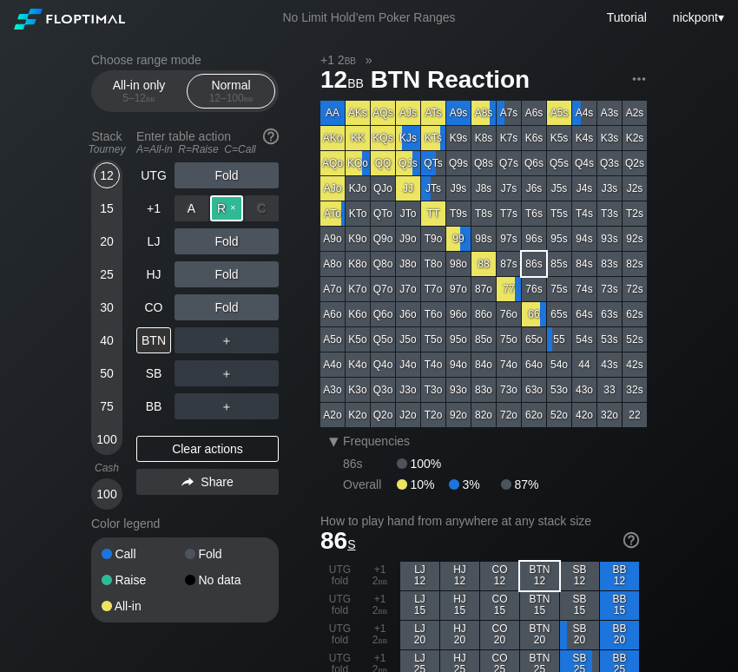
click at [222, 205] on div "R ✕" at bounding box center [227, 208] width 34 height 26
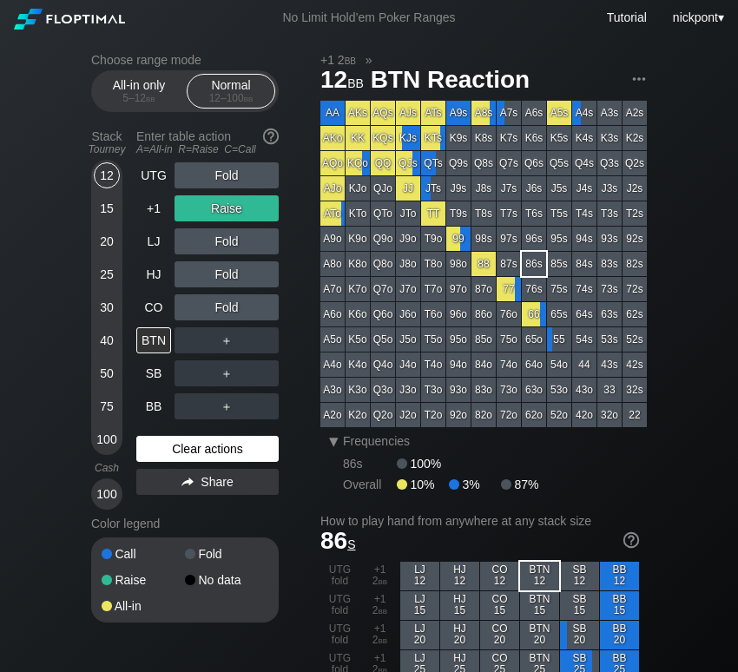
click at [242, 440] on div "Clear actions" at bounding box center [207, 449] width 142 height 26
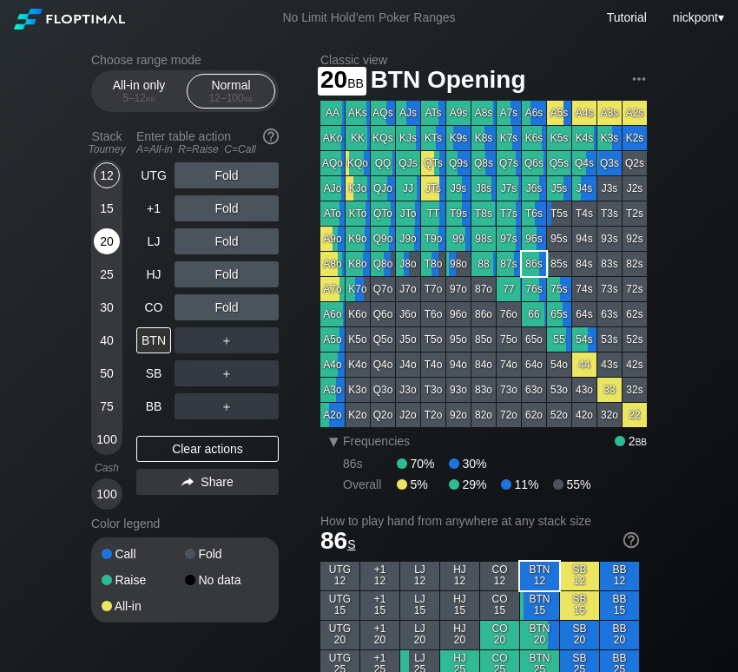
click at [112, 247] on div "20" at bounding box center [107, 241] width 26 height 26
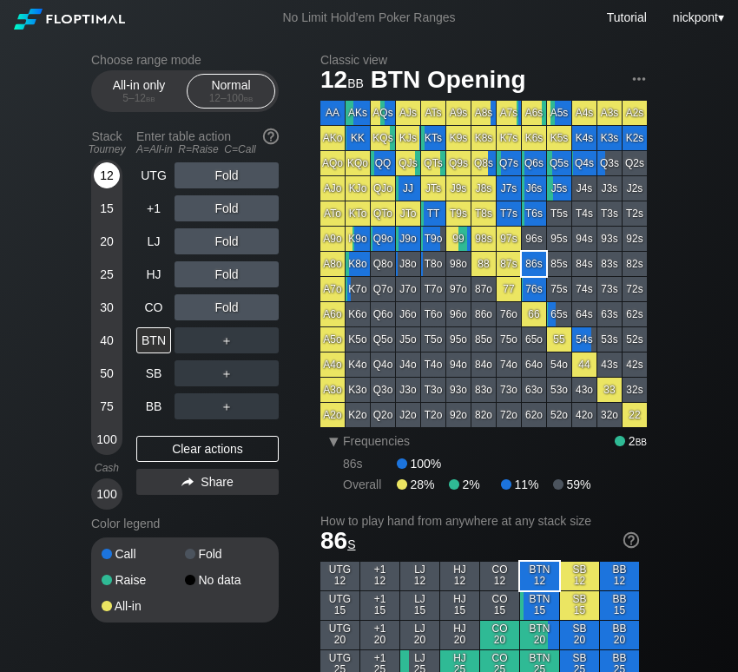
click at [107, 177] on div "12" at bounding box center [107, 175] width 26 height 26
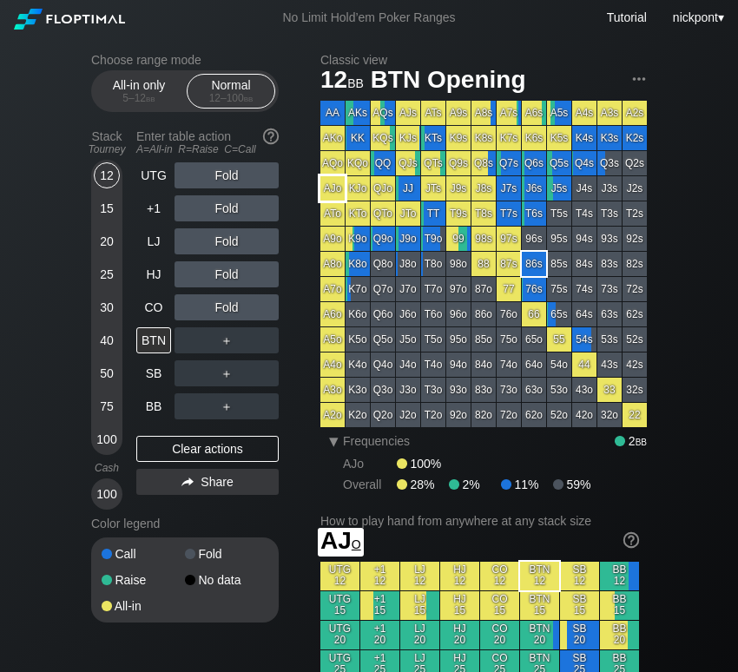
click at [330, 188] on div "AJo" at bounding box center [332, 188] width 24 height 24
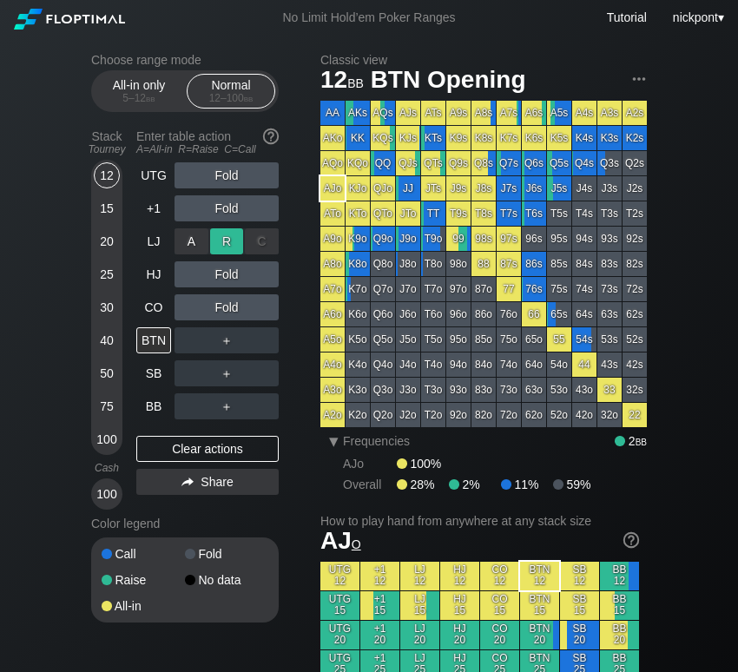
click at [217, 242] on div "R ✕" at bounding box center [227, 241] width 34 height 26
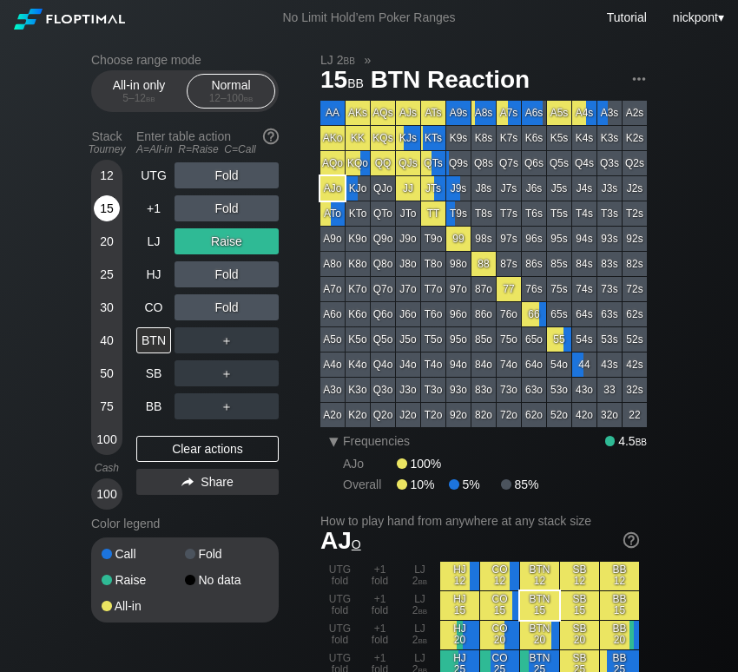
click at [109, 208] on div "15" at bounding box center [107, 208] width 26 height 26
click at [209, 444] on div "Clear actions" at bounding box center [207, 449] width 142 height 26
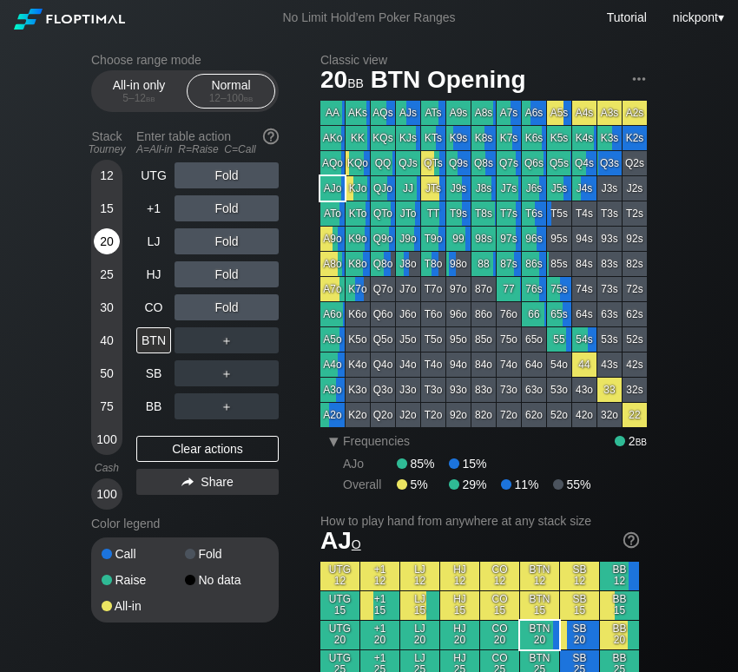
click at [102, 247] on div "20" at bounding box center [107, 241] width 26 height 26
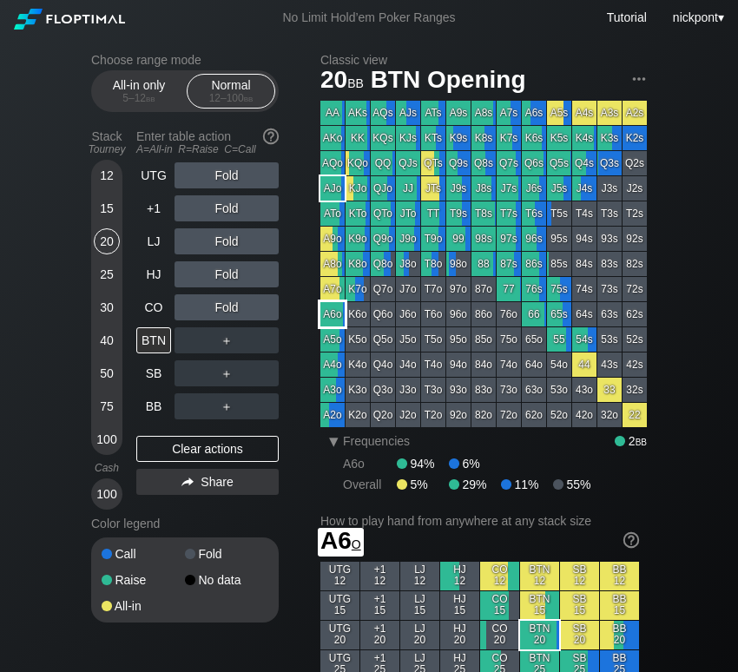
click at [333, 319] on div "A6o" at bounding box center [332, 314] width 24 height 24
